Goal: Register for event/course

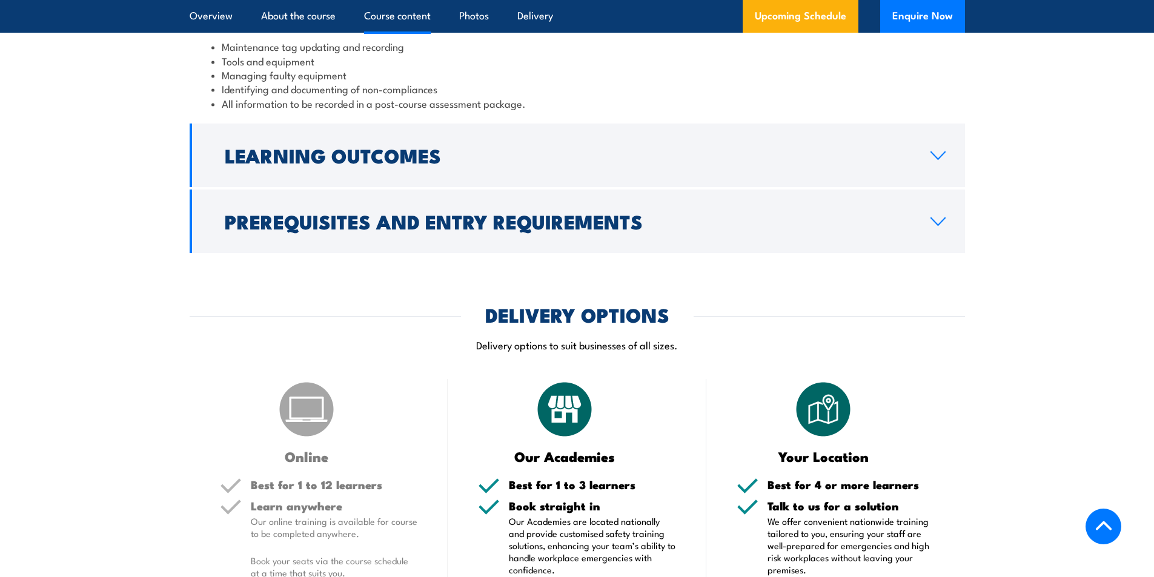
scroll to position [1453, 0]
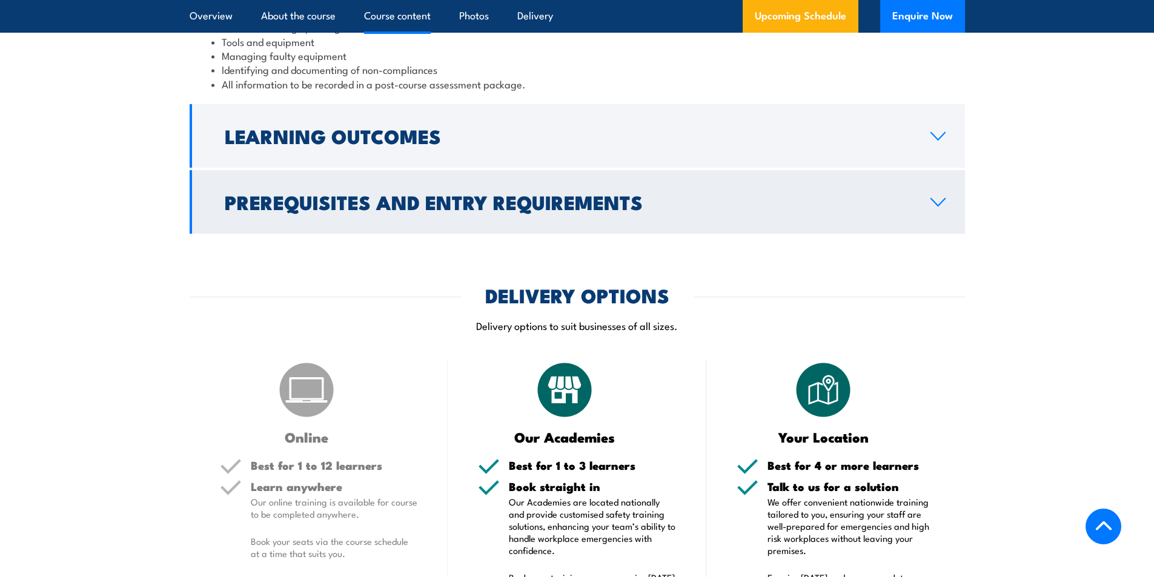
click at [932, 207] on icon at bounding box center [938, 202] width 16 height 10
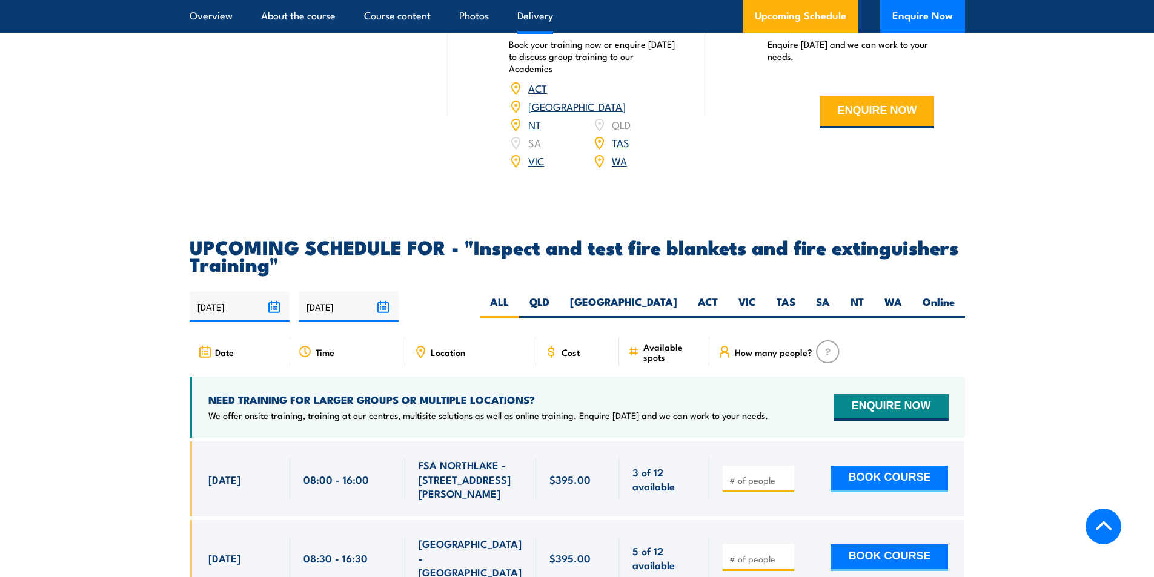
scroll to position [1932, 0]
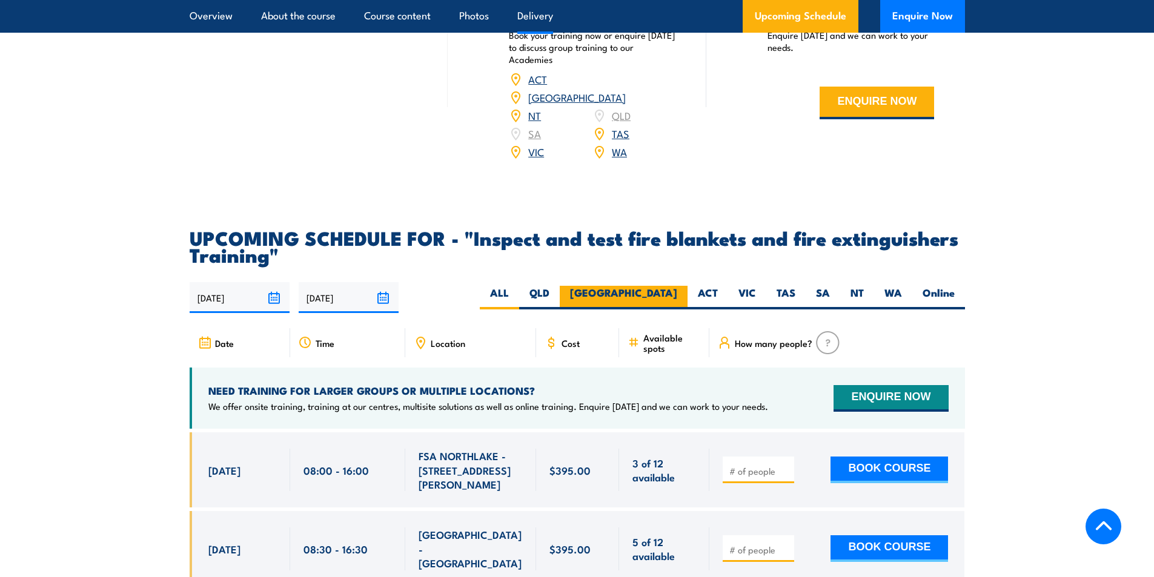
click at [673, 309] on label "[GEOGRAPHIC_DATA]" at bounding box center [624, 298] width 128 height 24
click at [677, 294] on input "[GEOGRAPHIC_DATA]" at bounding box center [681, 290] width 8 height 8
radio input "true"
click at [661, 309] on label "[GEOGRAPHIC_DATA]" at bounding box center [624, 298] width 128 height 24
click at [677, 294] on input "[GEOGRAPHIC_DATA]" at bounding box center [681, 290] width 8 height 8
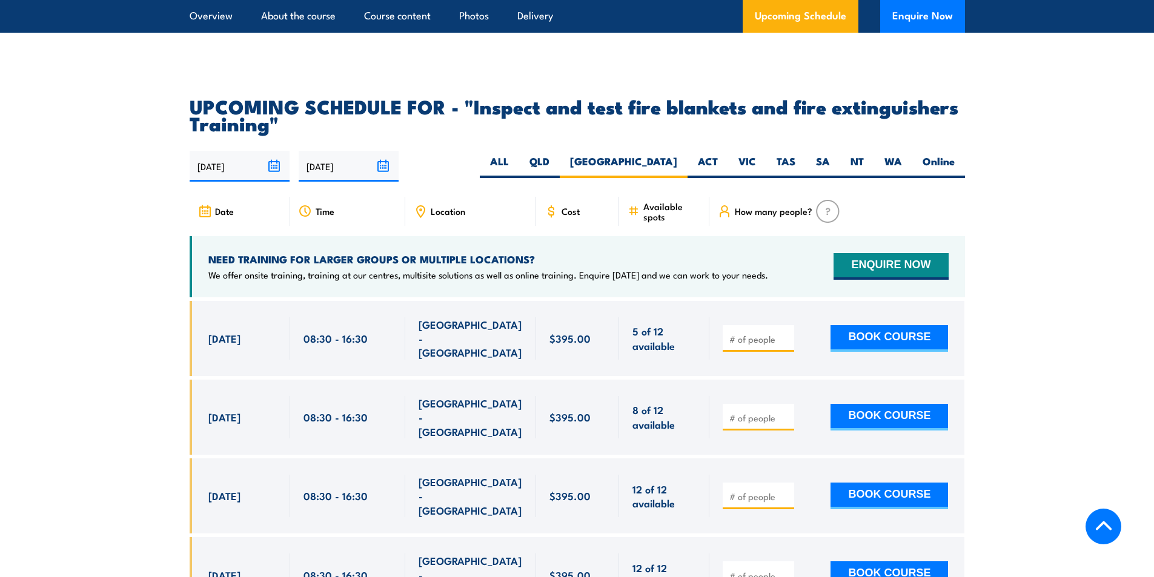
scroll to position [2128, 0]
click at [755, 345] on input "number" at bounding box center [759, 338] width 61 height 12
type input "2"
type input "1"
click at [806, 373] on div "1 BOOK COURSE" at bounding box center [836, 337] width 255 height 75
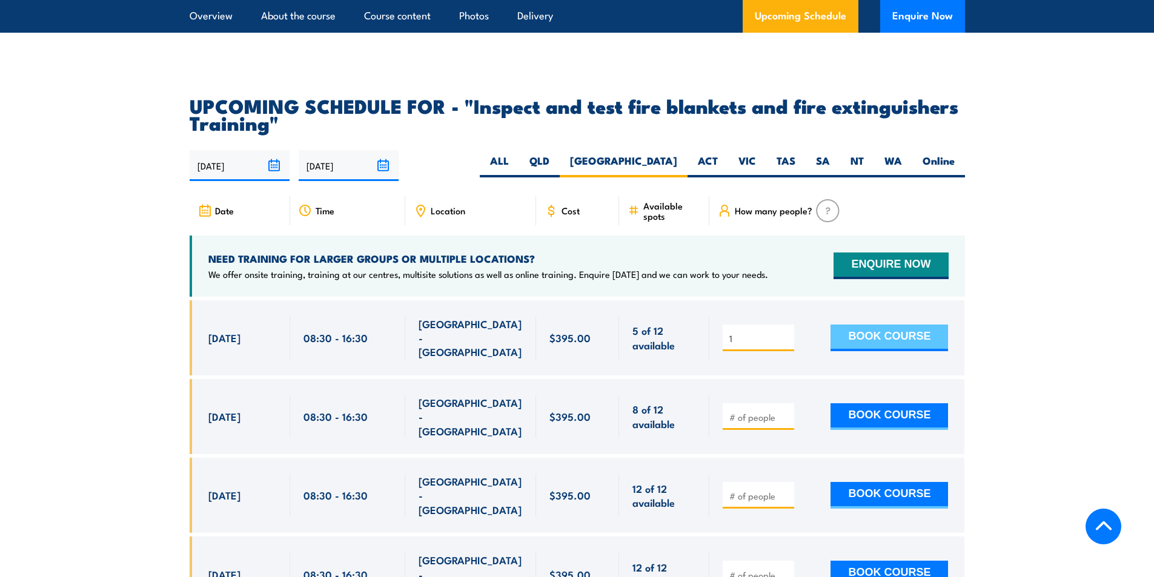
click at [850, 351] on button "BOOK COURSE" at bounding box center [888, 338] width 117 height 27
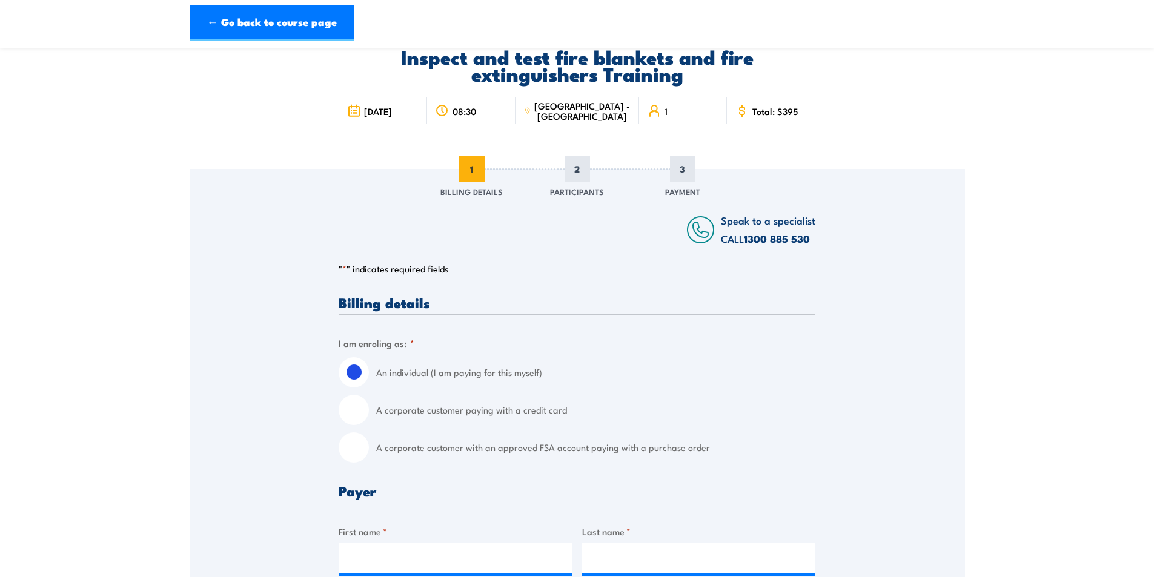
scroll to position [121, 0]
